Goal: Transaction & Acquisition: Purchase product/service

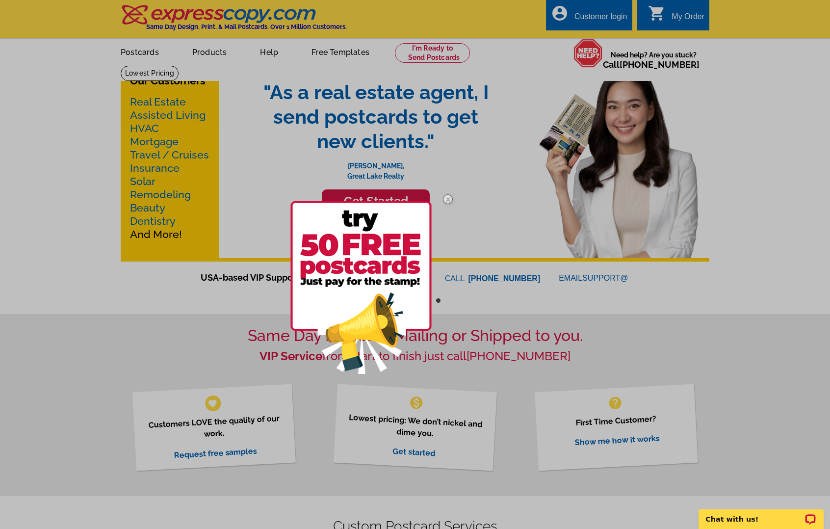
click at [143, 107] on div at bounding box center [415, 264] width 830 height 529
click at [446, 197] on img at bounding box center [448, 199] width 28 height 28
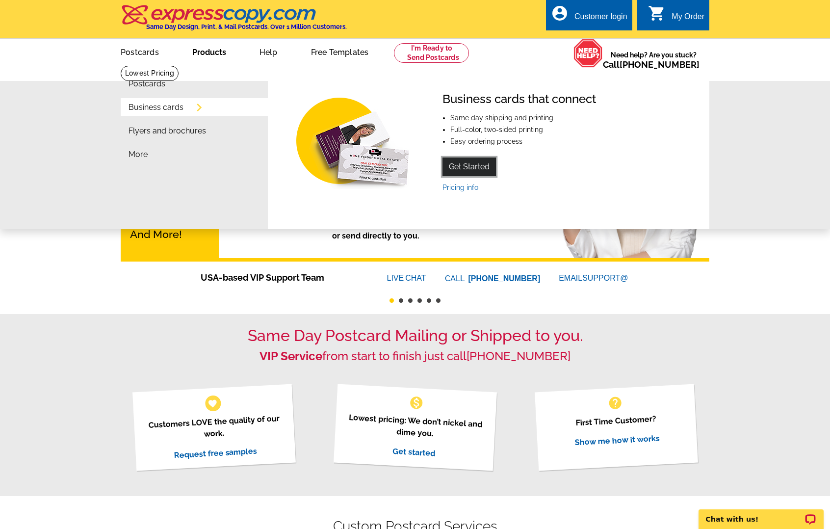
click at [459, 172] on link "Get Started" at bounding box center [468, 166] width 53 height 19
